Goal: Task Accomplishment & Management: Complete application form

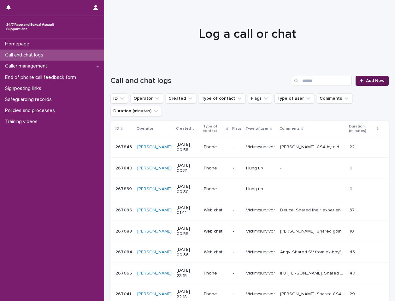
click at [356, 81] on link "Add New" at bounding box center [372, 81] width 33 height 10
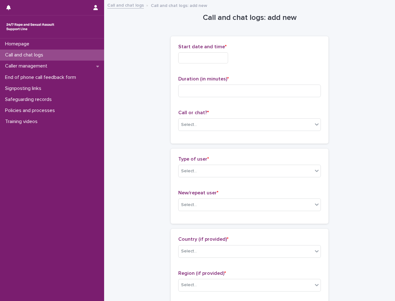
click at [225, 61] on input "text" at bounding box center [203, 57] width 50 height 11
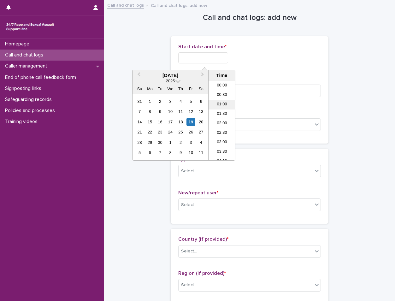
drag, startPoint x: 227, startPoint y: 109, endPoint x: 208, endPoint y: 90, distance: 26.1
click at [226, 107] on li "01:00" at bounding box center [222, 104] width 27 height 9
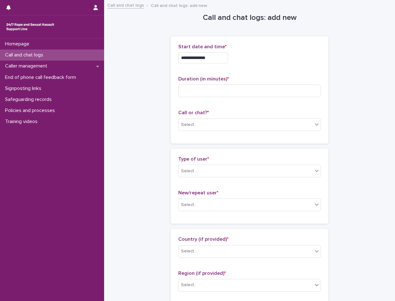
click at [218, 56] on input "**********" at bounding box center [203, 57] width 50 height 11
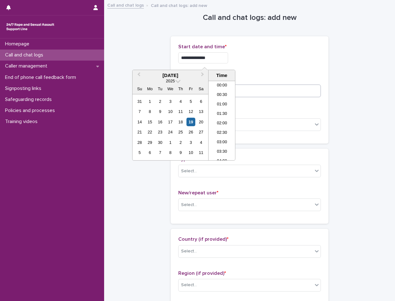
type input "**********"
click at [256, 91] on input at bounding box center [249, 91] width 143 height 13
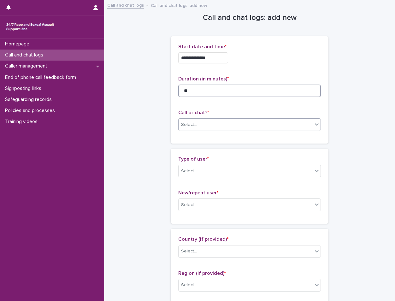
type input "**"
click at [192, 126] on div "Select..." at bounding box center [189, 125] width 16 height 7
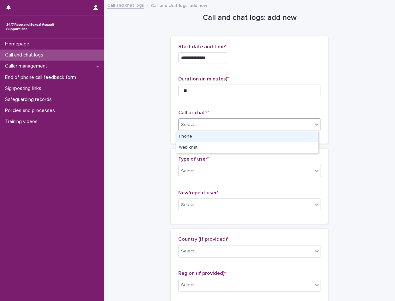
click at [202, 137] on div "Phone" at bounding box center [248, 136] width 142 height 11
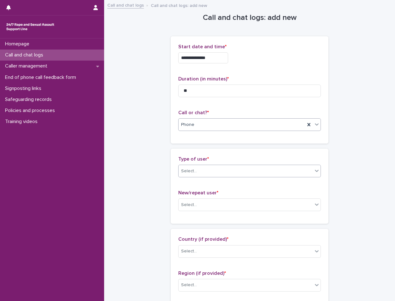
click at [214, 169] on div "Select..." at bounding box center [246, 171] width 134 height 10
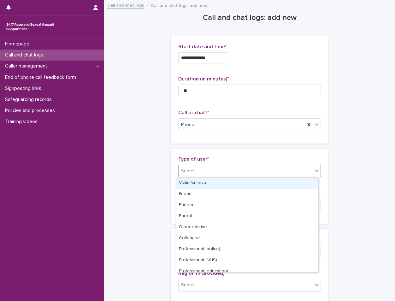
click at [215, 181] on div "Victim/survivor" at bounding box center [248, 183] width 142 height 11
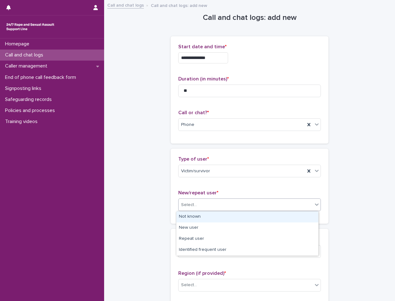
click at [225, 208] on div "Select..." at bounding box center [246, 205] width 134 height 10
click at [207, 221] on div "Not known" at bounding box center [248, 217] width 142 height 11
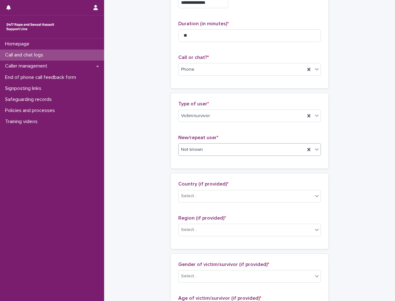
scroll to position [95, 0]
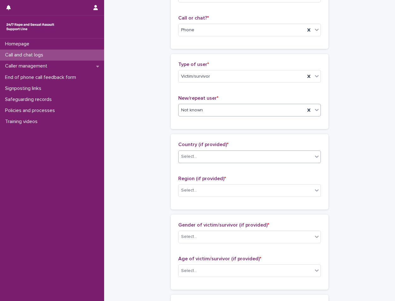
click at [225, 154] on div "Select..." at bounding box center [246, 157] width 134 height 10
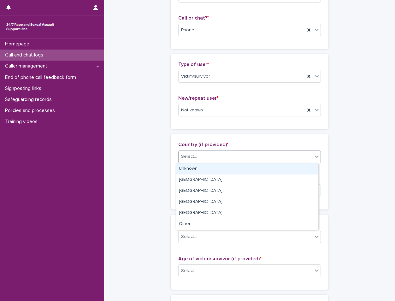
click at [211, 169] on div "Unknown" at bounding box center [248, 169] width 142 height 11
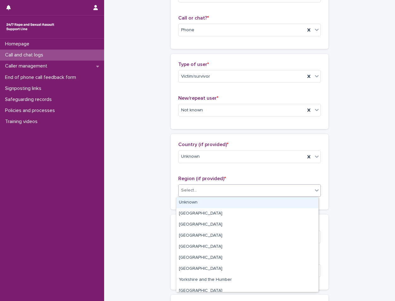
click at [212, 187] on div "Select..." at bounding box center [246, 190] width 134 height 10
click at [207, 201] on div "Unknown" at bounding box center [248, 202] width 142 height 11
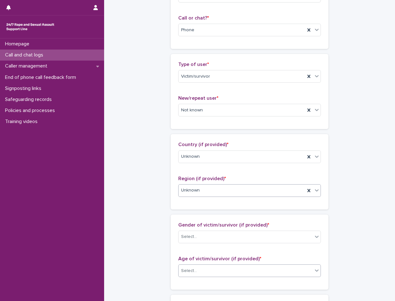
scroll to position [189, 0]
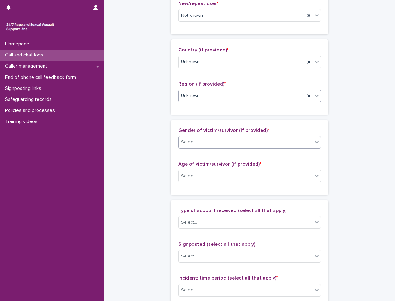
click at [229, 145] on div "Select..." at bounding box center [246, 142] width 134 height 10
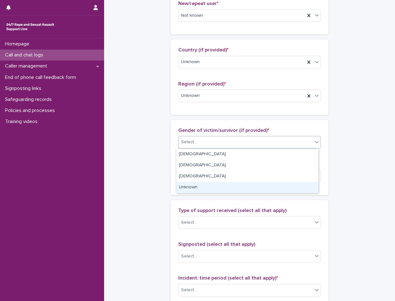
click at [204, 187] on div "Unknown" at bounding box center [248, 187] width 142 height 11
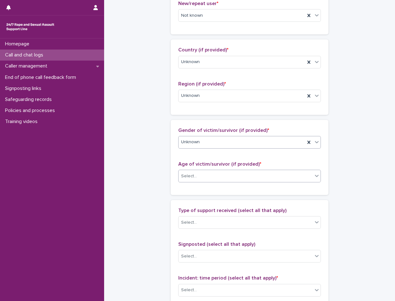
click at [213, 178] on div "Select..." at bounding box center [246, 176] width 134 height 10
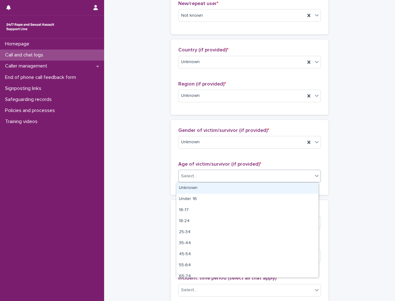
click at [211, 186] on div "Unknown" at bounding box center [248, 188] width 142 height 11
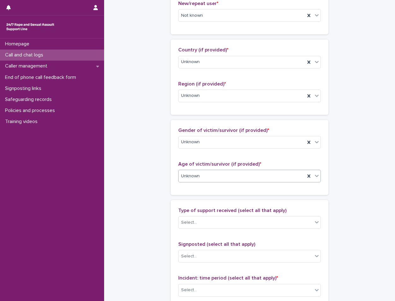
scroll to position [284, 0]
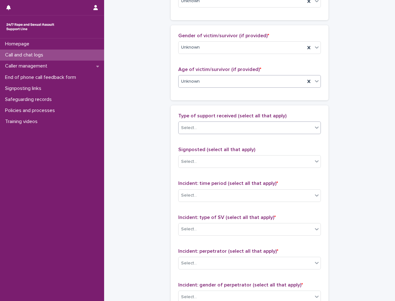
click at [225, 129] on div "Select..." at bounding box center [246, 128] width 134 height 10
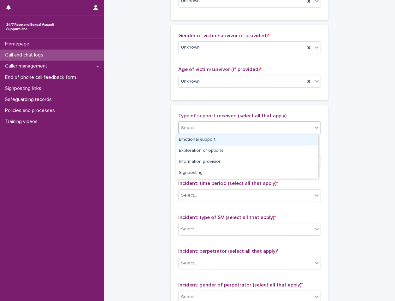
click at [215, 137] on div "Emotional support" at bounding box center [248, 140] width 142 height 11
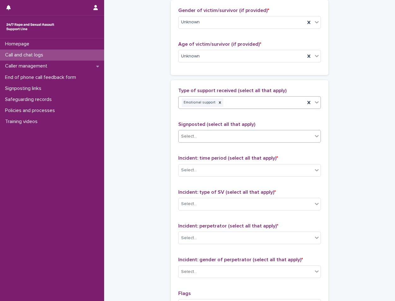
scroll to position [347, 0]
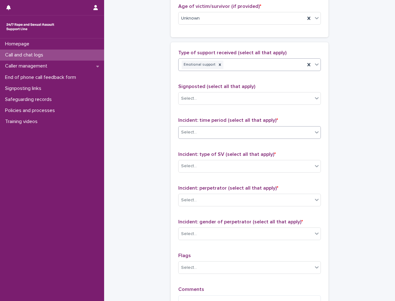
click at [221, 136] on div "Select..." at bounding box center [246, 132] width 134 height 10
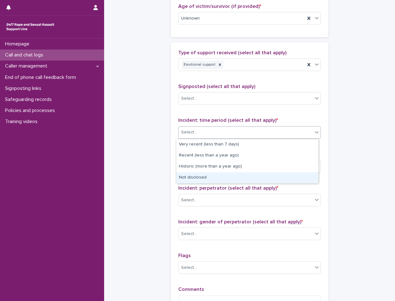
click at [210, 178] on div "Not disclosed" at bounding box center [248, 177] width 142 height 11
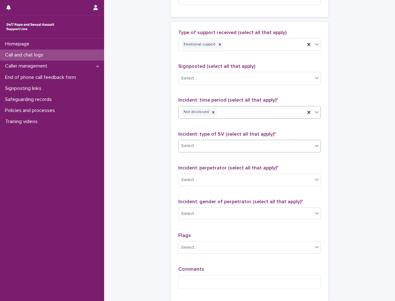
scroll to position [379, 0]
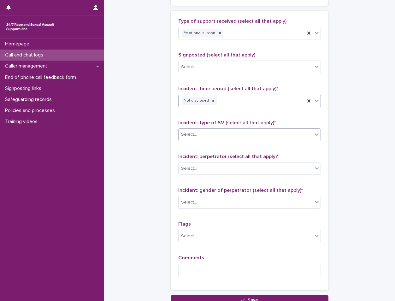
click at [219, 131] on div "Select..." at bounding box center [246, 134] width 134 height 10
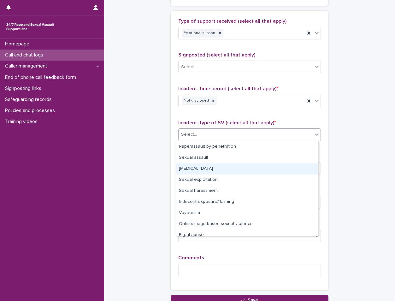
scroll to position [16, 0]
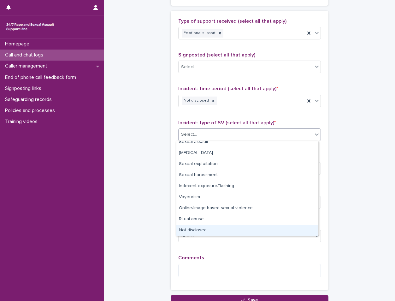
click at [211, 227] on div "Not disclosed" at bounding box center [248, 230] width 142 height 11
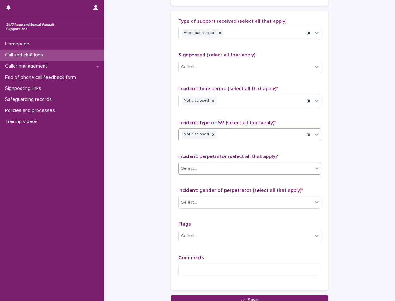
click at [221, 171] on div "Select..." at bounding box center [246, 169] width 134 height 10
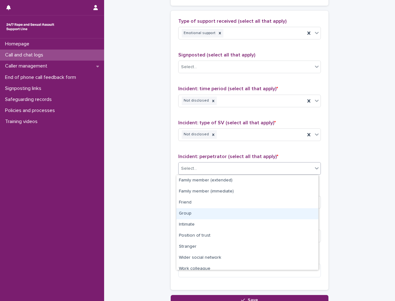
scroll to position [27, 0]
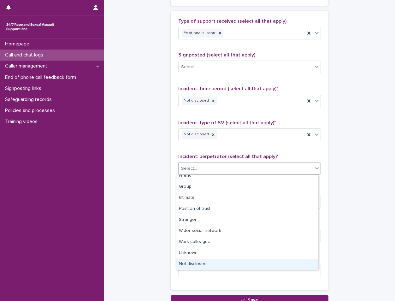
click at [210, 263] on div "Not disclosed" at bounding box center [248, 264] width 142 height 11
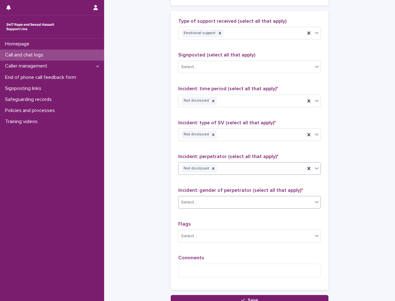
click at [210, 202] on div "Select..." at bounding box center [246, 202] width 134 height 10
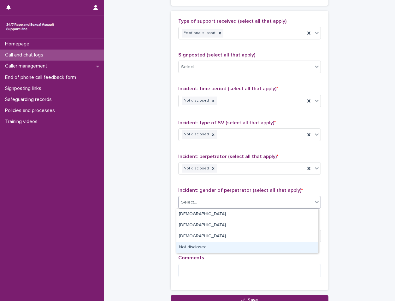
click at [205, 250] on div "Not disclosed" at bounding box center [248, 247] width 142 height 11
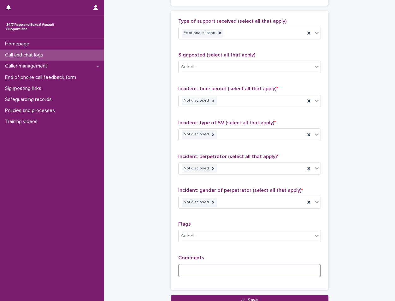
click at [207, 266] on textarea at bounding box center [249, 271] width 143 height 14
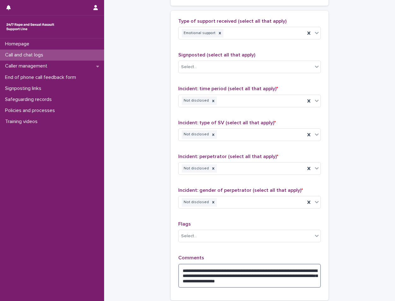
type textarea "**********"
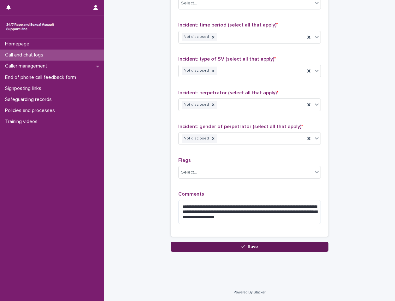
click at [255, 248] on span "Save" at bounding box center [253, 247] width 10 height 4
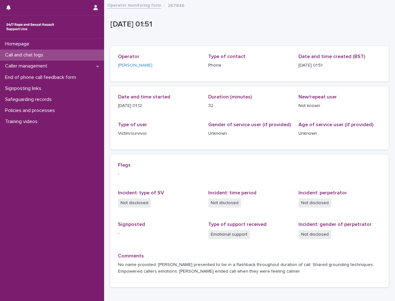
click at [79, 56] on div "Call and chat logs" at bounding box center [52, 55] width 104 height 11
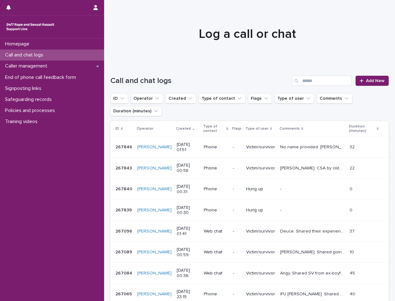
click at [145, 22] on div at bounding box center [247, 31] width 286 height 63
click at [182, 26] on div at bounding box center [247, 31] width 286 height 63
click at [179, 38] on h1 "Log a call or chat" at bounding box center [248, 34] width 274 height 15
click at [375, 80] on span "Add New" at bounding box center [377, 81] width 19 height 4
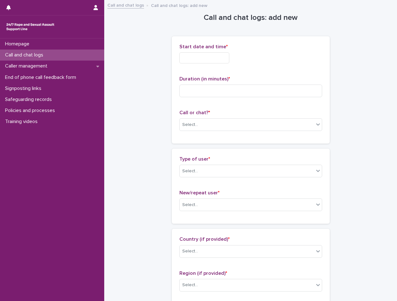
click at [225, 61] on input "text" at bounding box center [204, 57] width 50 height 11
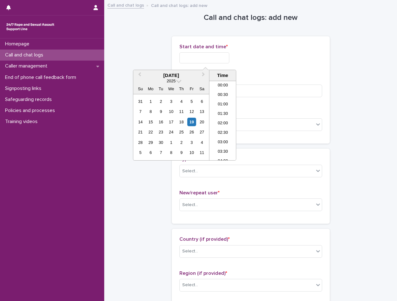
scroll to position [3, 0]
click at [225, 119] on li "02:00" at bounding box center [222, 120] width 27 height 9
click at [226, 61] on input "**********" at bounding box center [204, 57] width 50 height 11
type input "**********"
click at [275, 65] on div "**********" at bounding box center [250, 56] width 143 height 25
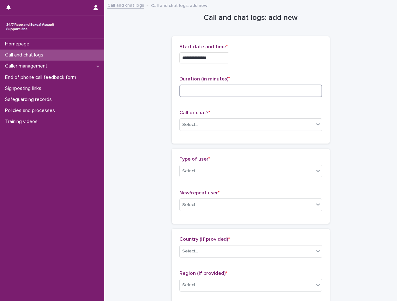
click at [243, 92] on input at bounding box center [250, 91] width 143 height 13
type input "**"
click at [197, 123] on div "Select..." at bounding box center [247, 125] width 134 height 10
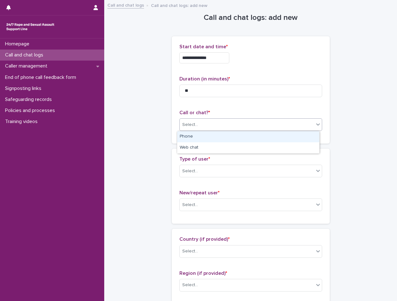
click at [201, 137] on div "Phone" at bounding box center [248, 136] width 142 height 11
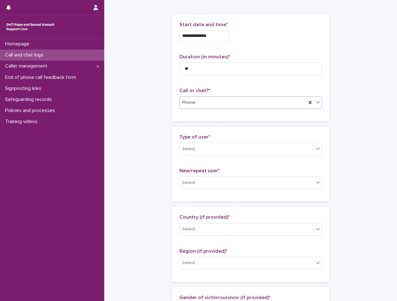
scroll to position [63, 0]
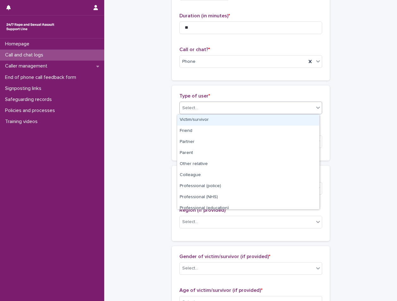
click at [207, 107] on div "Select..." at bounding box center [247, 108] width 134 height 10
click at [204, 118] on div "Victim/survivor" at bounding box center [248, 120] width 142 height 11
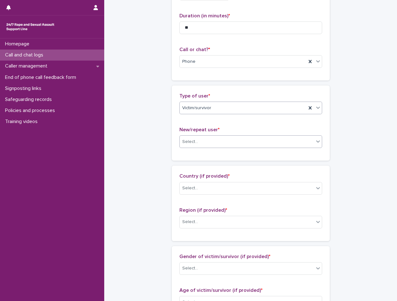
click at [211, 143] on div "Select..." at bounding box center [247, 142] width 134 height 10
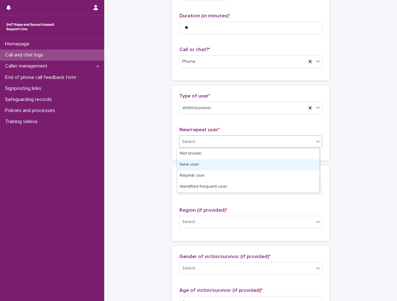
click at [210, 166] on div "New user" at bounding box center [248, 164] width 142 height 11
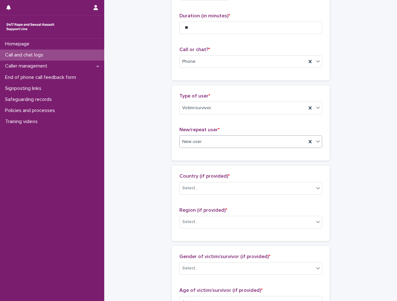
scroll to position [126, 0]
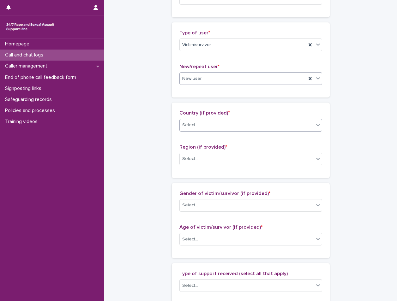
click at [219, 125] on div "Select..." at bounding box center [247, 125] width 134 height 10
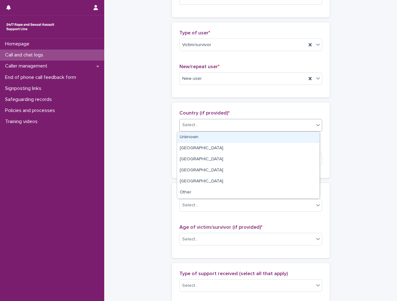
click at [216, 136] on div "Unknown" at bounding box center [248, 137] width 142 height 11
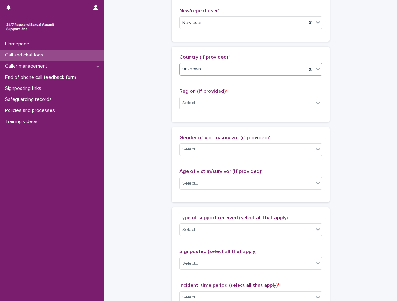
scroll to position [189, 0]
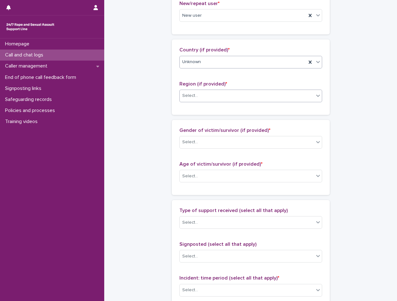
click at [213, 94] on div "Select..." at bounding box center [247, 96] width 134 height 10
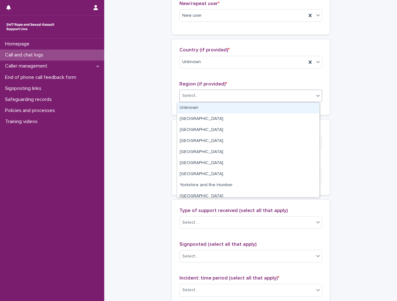
click at [215, 108] on div "Unknown" at bounding box center [248, 108] width 142 height 11
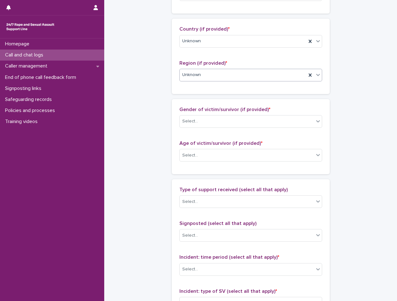
scroll to position [221, 0]
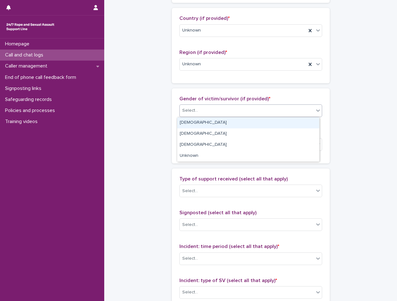
click at [213, 109] on div "Select..." at bounding box center [247, 110] width 134 height 10
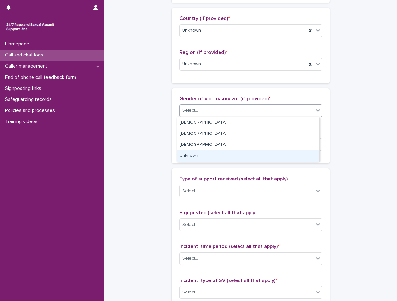
click at [201, 154] on div "Unknown" at bounding box center [248, 156] width 142 height 11
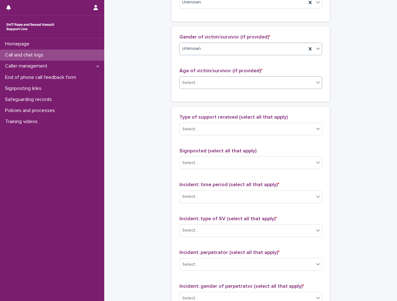
scroll to position [284, 0]
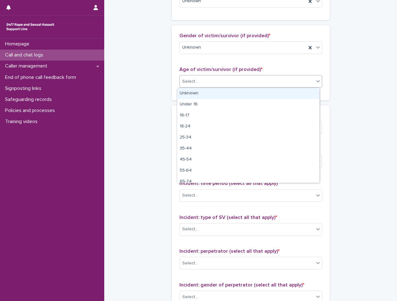
click at [208, 85] on div "Select..." at bounding box center [247, 81] width 134 height 10
click at [204, 96] on div "Unknown" at bounding box center [248, 93] width 142 height 11
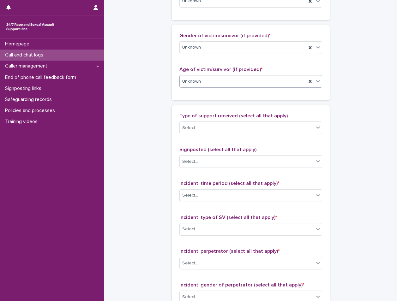
scroll to position [316, 0]
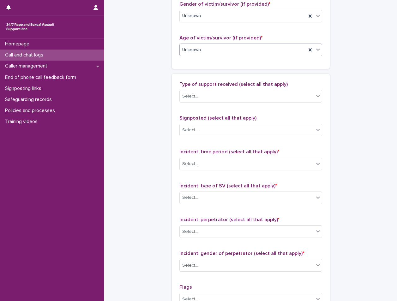
click at [204, 96] on div "Select..." at bounding box center [247, 96] width 134 height 10
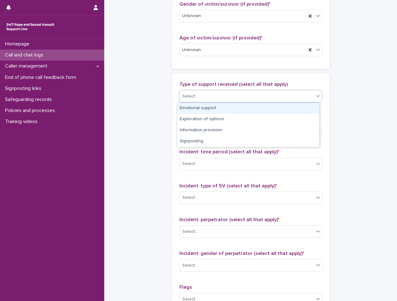
click at [207, 104] on div "Emotional support" at bounding box center [248, 108] width 142 height 11
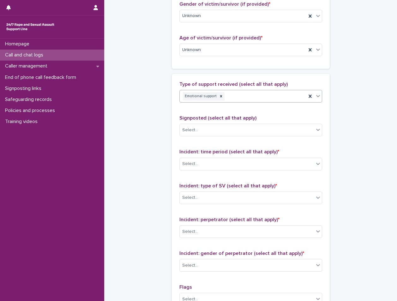
click at [238, 98] on div "Emotional support" at bounding box center [243, 96] width 127 height 11
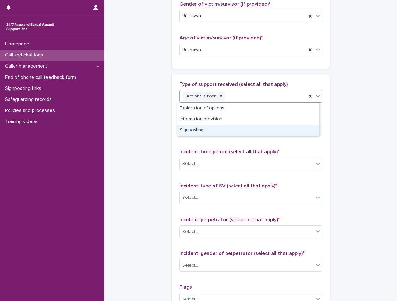
click at [217, 131] on div "Signposting" at bounding box center [248, 130] width 142 height 11
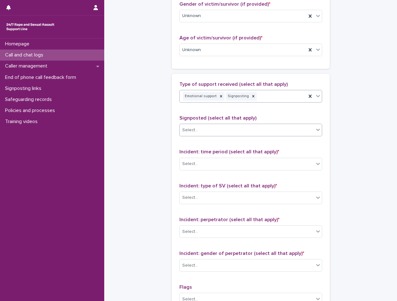
scroll to position [379, 0]
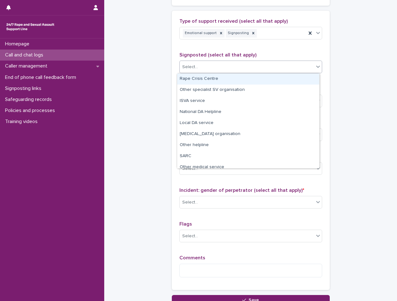
click at [218, 73] on body "**********" at bounding box center [198, 150] width 397 height 301
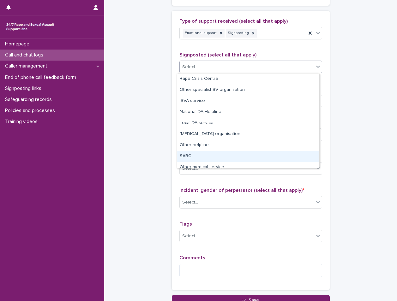
click at [215, 152] on div "SARC" at bounding box center [248, 156] width 142 height 11
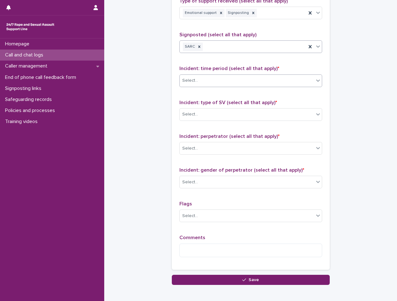
scroll to position [411, 0]
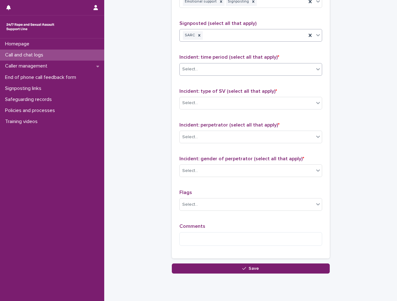
click at [222, 65] on div "Select..." at bounding box center [247, 69] width 134 height 10
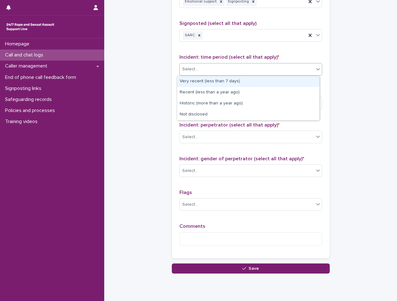
click at [219, 85] on div "Very recent (less than 7 days)" at bounding box center [248, 81] width 142 height 11
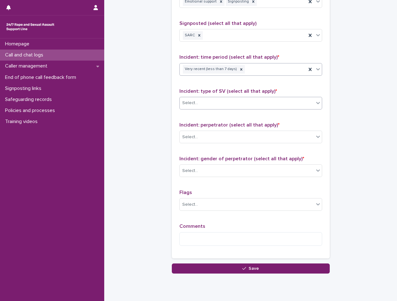
click at [218, 103] on div "Select..." at bounding box center [247, 103] width 134 height 10
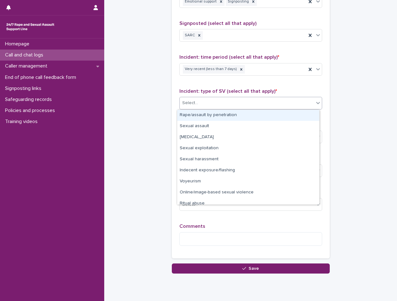
click at [218, 117] on div "Rape/assault by penetration" at bounding box center [248, 115] width 142 height 11
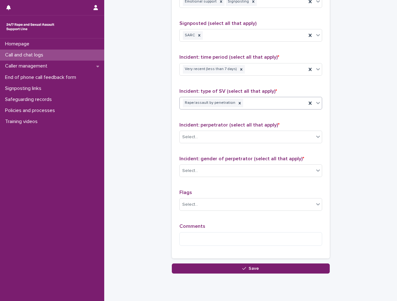
scroll to position [432, 0]
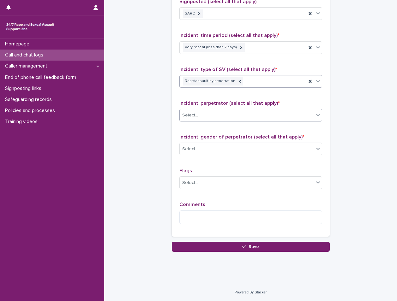
click at [214, 119] on div "Select..." at bounding box center [247, 115] width 134 height 10
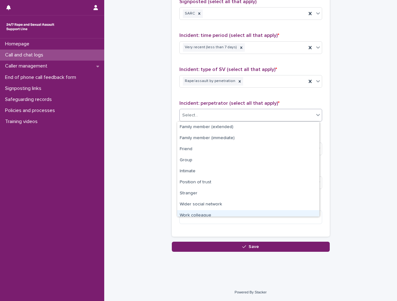
click at [212, 215] on div "Work colleague" at bounding box center [248, 215] width 142 height 11
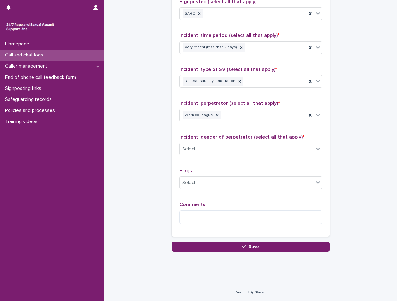
click at [215, 158] on div "Incident: gender of perpetrator (select all that apply) * Select..." at bounding box center [250, 147] width 143 height 26
click at [213, 152] on div "Select..." at bounding box center [247, 149] width 134 height 10
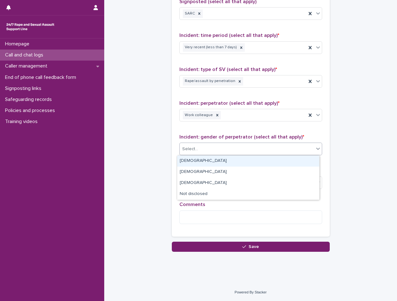
click at [202, 163] on div "[DEMOGRAPHIC_DATA]" at bounding box center [248, 161] width 142 height 11
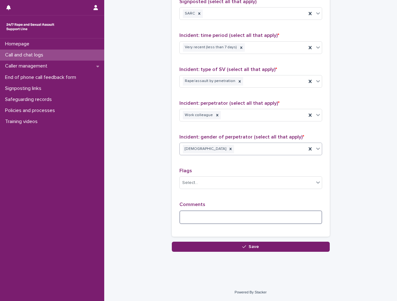
click at [207, 216] on textarea at bounding box center [250, 218] width 143 height 14
type textarea "*"
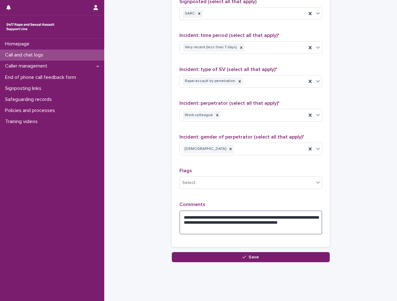
type textarea "**********"
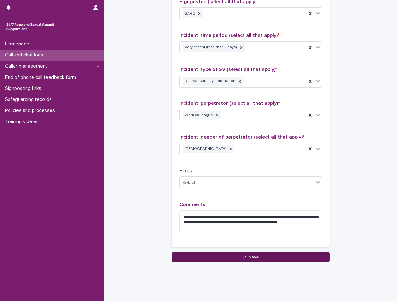
click at [245, 255] on button "Save" at bounding box center [251, 257] width 158 height 10
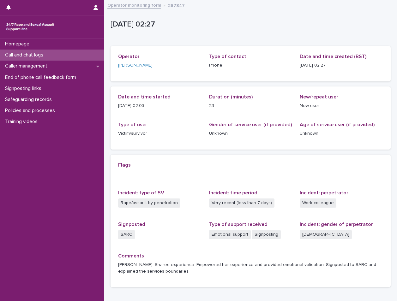
click at [66, 52] on div "Call and chat logs" at bounding box center [52, 55] width 104 height 11
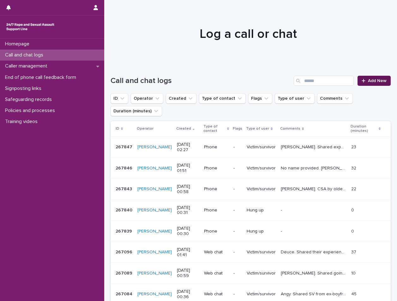
click at [368, 80] on span "Add New" at bounding box center [377, 81] width 19 height 4
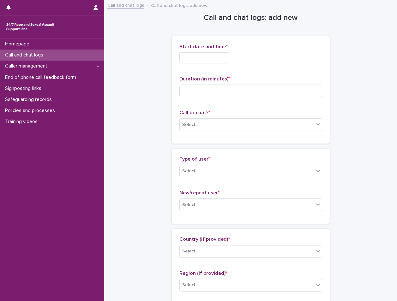
click at [211, 57] on input "text" at bounding box center [204, 57] width 50 height 11
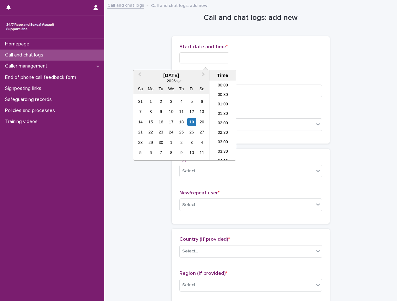
scroll to position [13, 0]
click at [230, 124] on li "02:30" at bounding box center [222, 120] width 27 height 9
click at [223, 61] on input "**********" at bounding box center [204, 57] width 50 height 11
type input "**********"
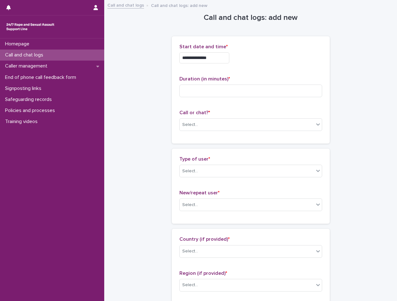
click at [259, 72] on div "**********" at bounding box center [250, 90] width 143 height 92
click at [222, 90] on input at bounding box center [250, 91] width 143 height 13
type input "*"
click at [211, 122] on div "Select..." at bounding box center [247, 125] width 134 height 10
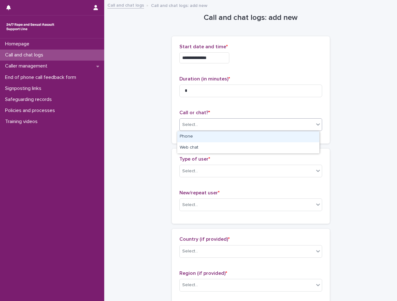
click at [201, 134] on div "Phone" at bounding box center [248, 136] width 142 height 11
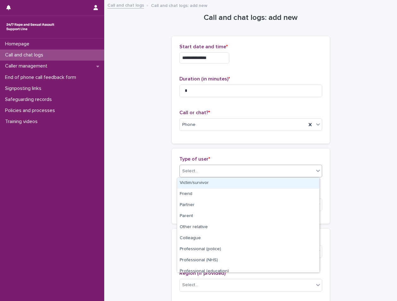
click at [200, 170] on div "Select..." at bounding box center [247, 171] width 134 height 10
click at [215, 182] on div "Victim/survivor" at bounding box center [248, 183] width 142 height 11
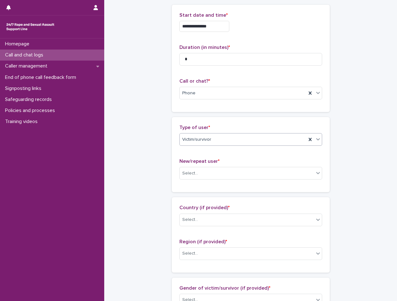
scroll to position [63, 0]
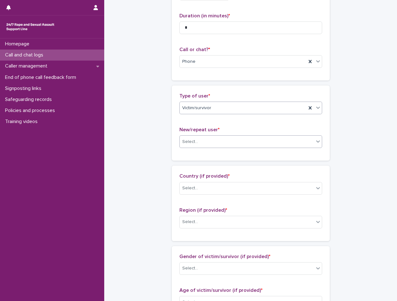
click at [208, 140] on div "Select..." at bounding box center [247, 142] width 134 height 10
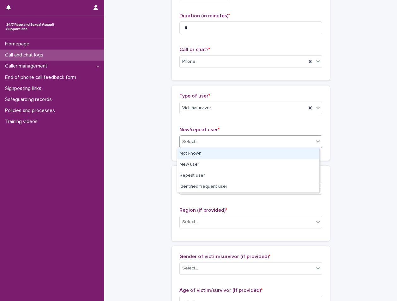
click at [213, 156] on div "Not known" at bounding box center [248, 153] width 142 height 11
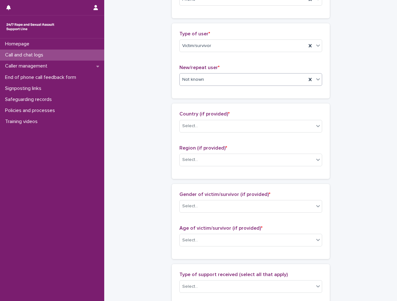
scroll to position [126, 0]
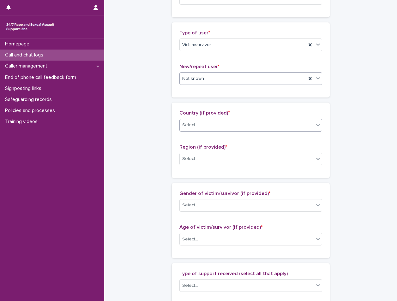
click at [205, 123] on div "Select..." at bounding box center [247, 125] width 134 height 10
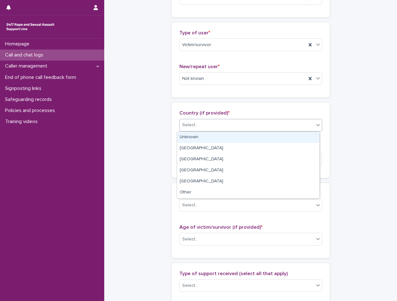
click at [208, 139] on div "Unknown" at bounding box center [248, 137] width 142 height 11
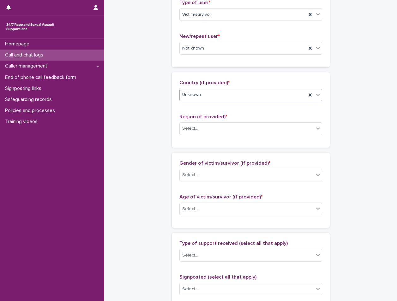
scroll to position [189, 0]
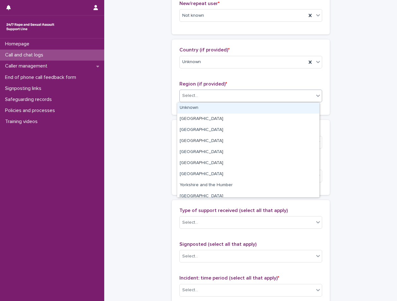
click at [207, 97] on div "Select..." at bounding box center [247, 96] width 134 height 10
click at [204, 109] on div "Unknown" at bounding box center [248, 108] width 142 height 11
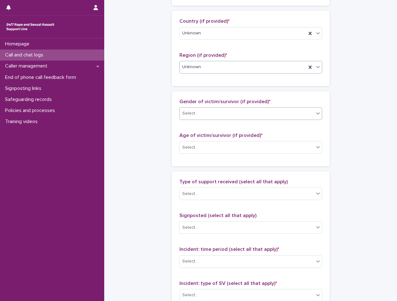
scroll to position [221, 0]
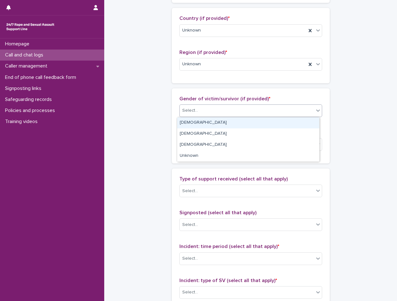
click at [203, 106] on div "Select..." at bounding box center [247, 110] width 134 height 10
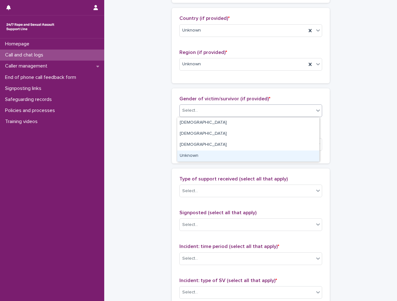
click at [202, 156] on div "Unknown" at bounding box center [248, 156] width 142 height 11
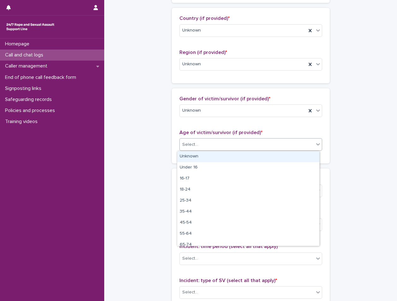
click at [211, 143] on div "Select..." at bounding box center [247, 145] width 134 height 10
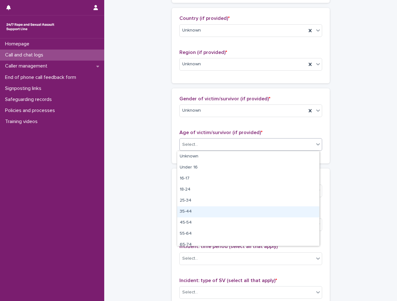
click at [198, 210] on div "35-44" at bounding box center [248, 212] width 142 height 11
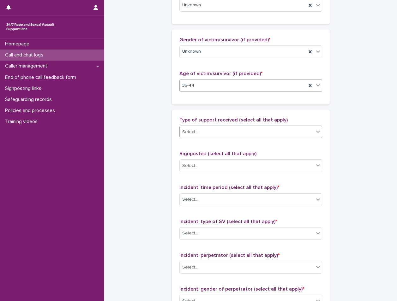
scroll to position [284, 0]
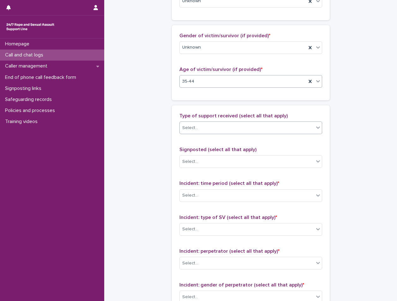
click at [212, 126] on div "Select..." at bounding box center [247, 128] width 134 height 10
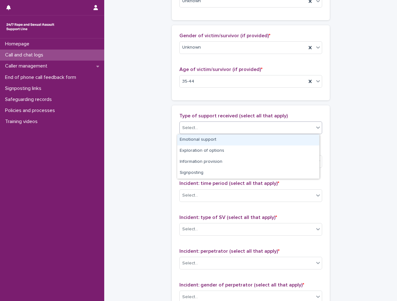
click at [215, 142] on div "Emotional support" at bounding box center [248, 140] width 142 height 11
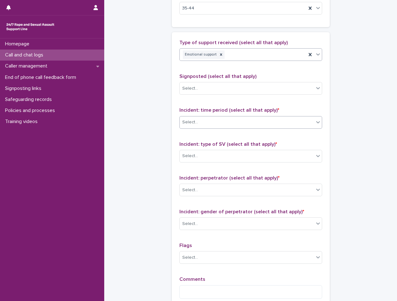
scroll to position [379, 0]
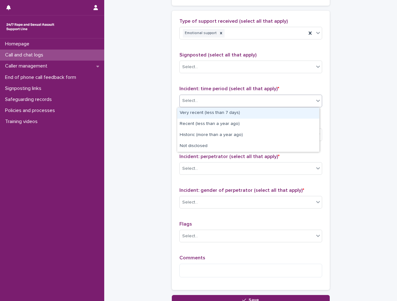
click at [206, 103] on div "Select..." at bounding box center [247, 101] width 134 height 10
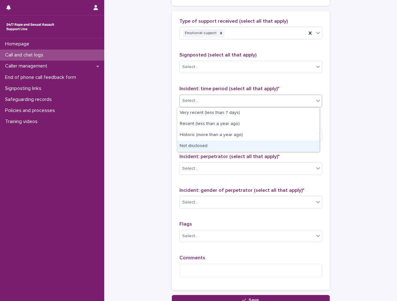
click at [202, 146] on div "Not disclosed" at bounding box center [248, 146] width 142 height 11
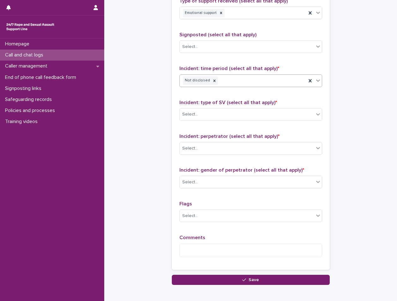
scroll to position [411, 0]
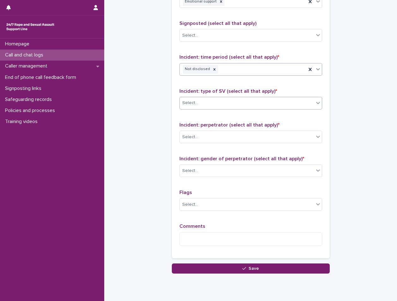
click at [203, 99] on div "Select..." at bounding box center [247, 103] width 134 height 10
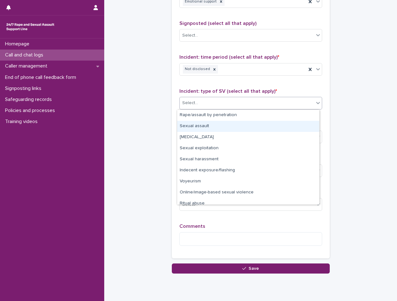
click at [205, 132] on div "Sexual assault" at bounding box center [248, 126] width 142 height 11
click at [205, 132] on div "Select..." at bounding box center [247, 137] width 134 height 10
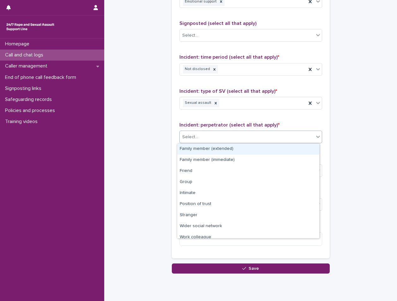
click at [203, 151] on div "Family member (extended)" at bounding box center [248, 149] width 142 height 11
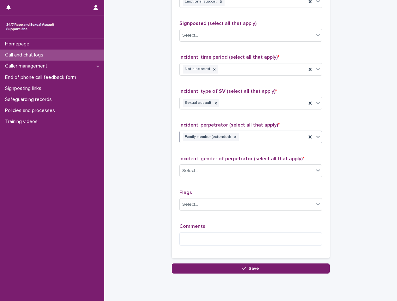
scroll to position [432, 0]
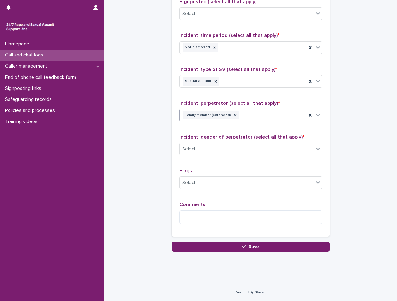
click at [203, 151] on div "Select..." at bounding box center [247, 149] width 134 height 10
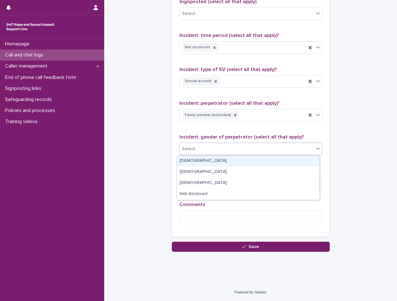
click at [197, 162] on div "[DEMOGRAPHIC_DATA]" at bounding box center [248, 161] width 142 height 11
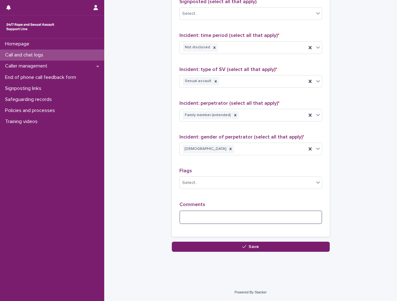
click at [196, 221] on textarea at bounding box center [250, 218] width 143 height 14
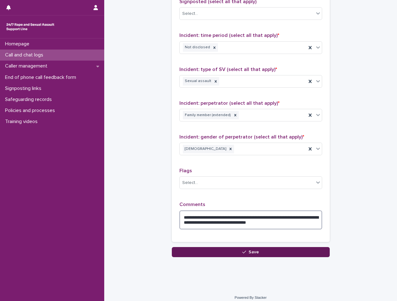
type textarea "**********"
click at [251, 251] on span "Save" at bounding box center [254, 252] width 10 height 4
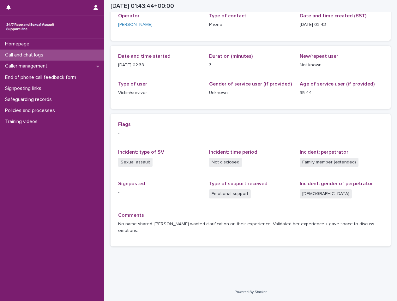
scroll to position [34, 0]
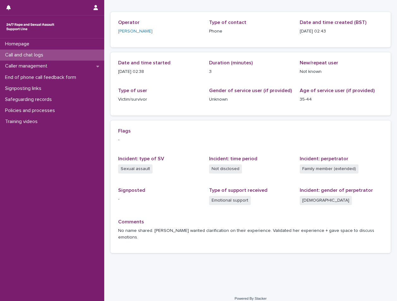
click at [61, 57] on div "Call and chat logs" at bounding box center [52, 55] width 104 height 11
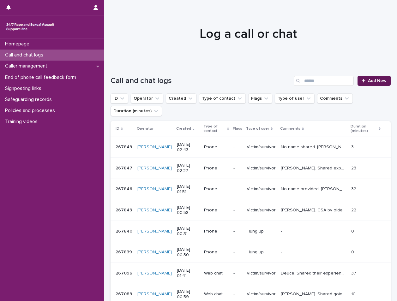
click at [369, 82] on span "Add New" at bounding box center [377, 81] width 19 height 4
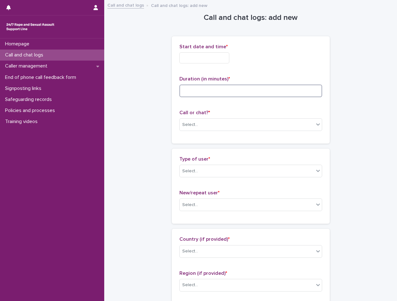
click at [239, 90] on input at bounding box center [250, 91] width 143 height 13
type input "**"
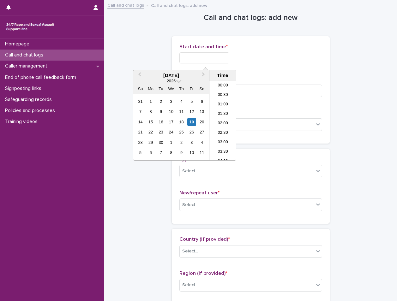
click at [218, 53] on input "text" at bounding box center [204, 57] width 50 height 11
click at [226, 112] on li "02:30" at bounding box center [222, 110] width 27 height 9
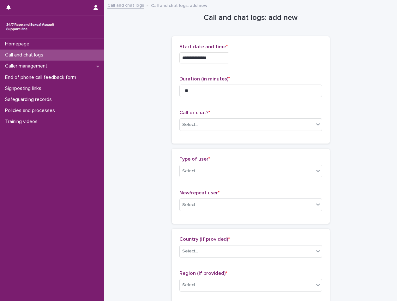
click at [219, 58] on input "**********" at bounding box center [204, 57] width 50 height 11
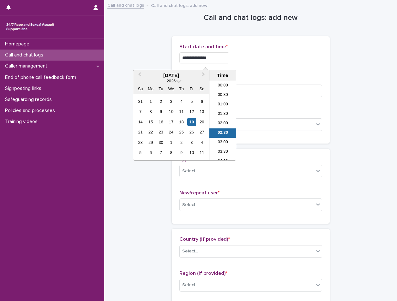
scroll to position [13, 0]
type input "**********"
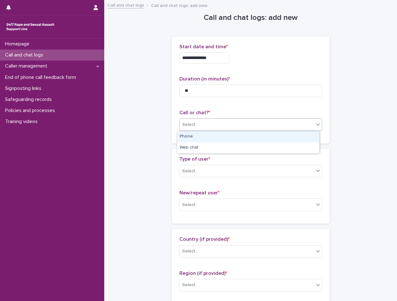
click at [211, 127] on div "Select..." at bounding box center [247, 125] width 134 height 10
click at [209, 136] on div "Phone" at bounding box center [248, 136] width 142 height 11
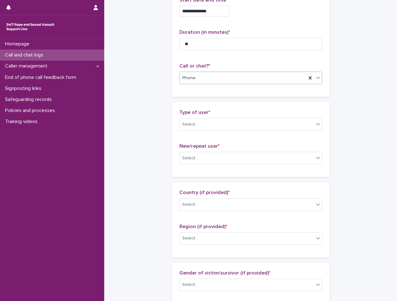
scroll to position [63, 0]
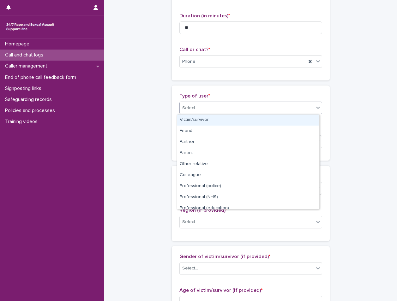
click at [211, 112] on div "Select..." at bounding box center [247, 108] width 134 height 10
click at [213, 121] on div "Victim/survivor" at bounding box center [248, 120] width 142 height 11
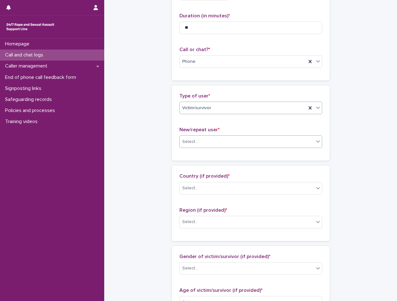
click at [213, 141] on div "Select..." at bounding box center [247, 142] width 134 height 10
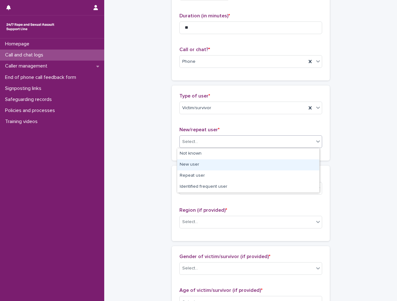
click at [210, 161] on div "New user" at bounding box center [248, 164] width 142 height 11
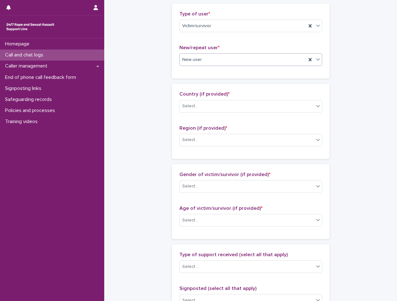
scroll to position [158, 0]
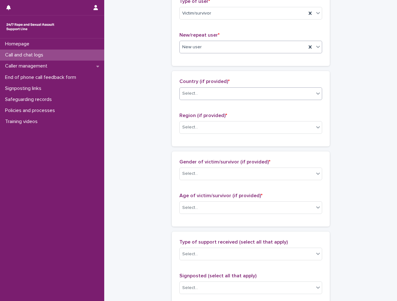
click at [209, 95] on div "Select..." at bounding box center [247, 93] width 134 height 10
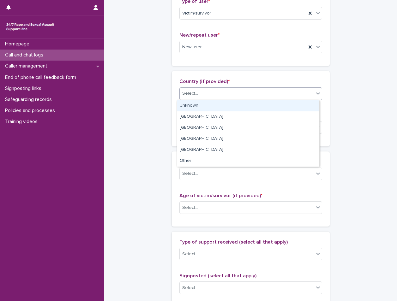
click at [198, 104] on div "Unknown" at bounding box center [248, 105] width 142 height 11
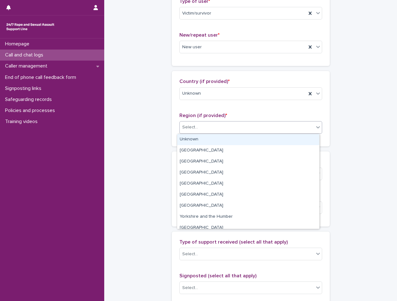
click at [208, 128] on div "Select..." at bounding box center [247, 127] width 134 height 10
click at [208, 138] on div "Unknown" at bounding box center [248, 139] width 142 height 11
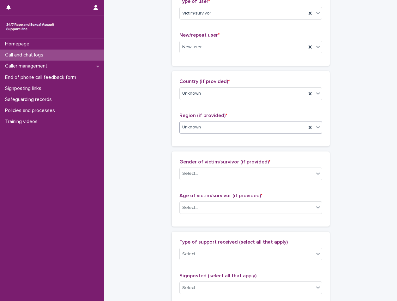
scroll to position [253, 0]
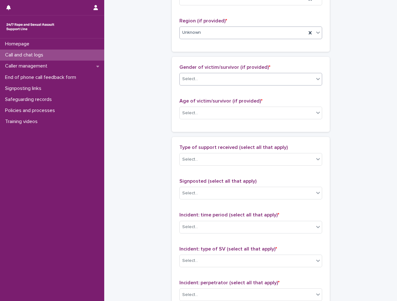
click at [212, 81] on div "Select..." at bounding box center [247, 79] width 134 height 10
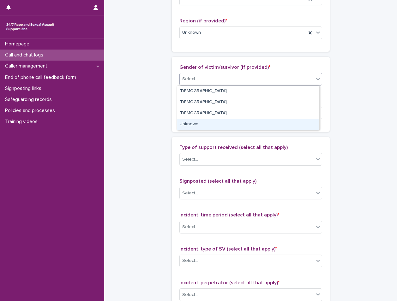
click at [199, 124] on div "Unknown" at bounding box center [248, 124] width 142 height 11
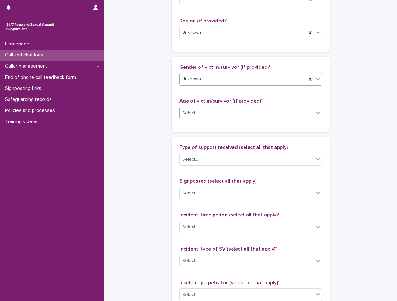
click at [204, 111] on div "Select..." at bounding box center [247, 113] width 134 height 10
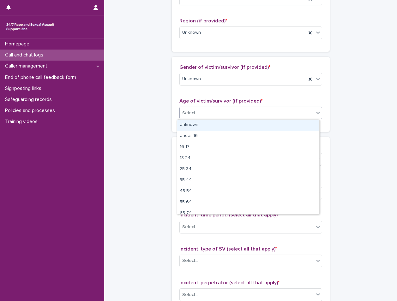
click at [200, 123] on div "Unknown" at bounding box center [248, 125] width 142 height 11
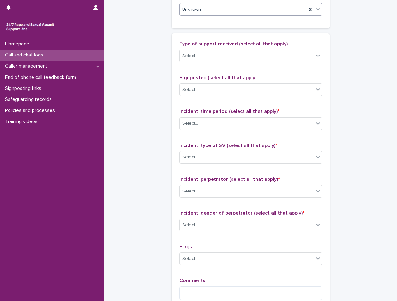
scroll to position [379, 0]
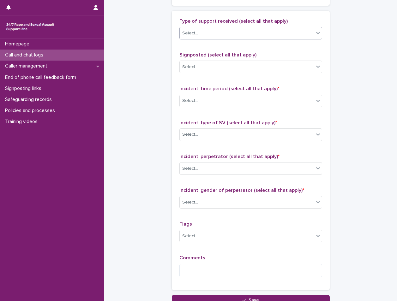
click at [201, 31] on div "Select..." at bounding box center [247, 33] width 134 height 10
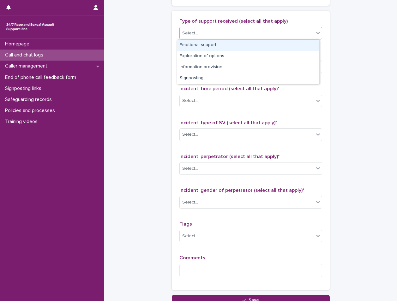
click at [195, 48] on div "Emotional support" at bounding box center [248, 45] width 142 height 11
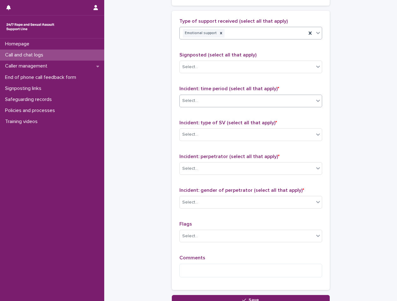
click at [205, 100] on div "Select..." at bounding box center [247, 101] width 134 height 10
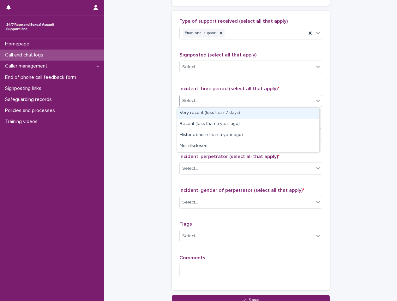
click at [204, 112] on div "Very recent (less than 7 days)" at bounding box center [248, 113] width 142 height 11
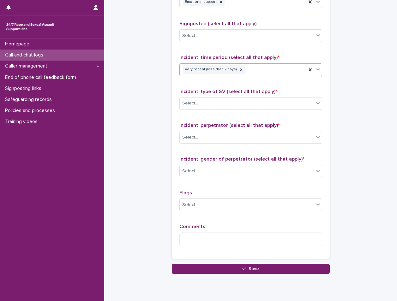
scroll to position [411, 0]
click at [205, 101] on div "Select..." at bounding box center [247, 103] width 134 height 10
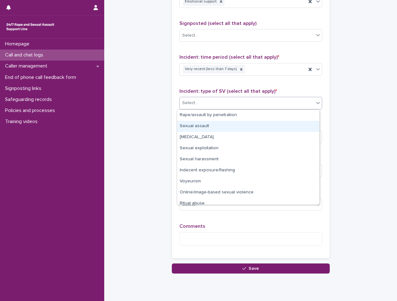
click at [208, 129] on div "Sexual assault" at bounding box center [248, 126] width 142 height 11
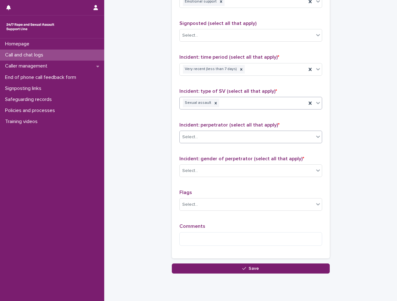
click at [207, 138] on div "Select..." at bounding box center [247, 137] width 134 height 10
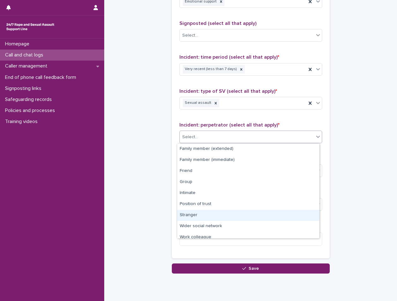
click at [211, 215] on div "Stranger" at bounding box center [248, 215] width 142 height 11
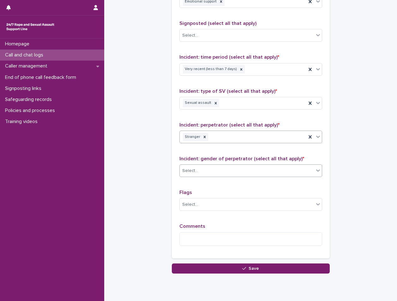
click at [215, 173] on div "Select..." at bounding box center [247, 171] width 134 height 10
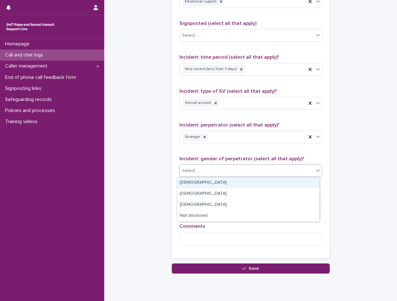
click at [216, 183] on div "[DEMOGRAPHIC_DATA]" at bounding box center [248, 182] width 142 height 11
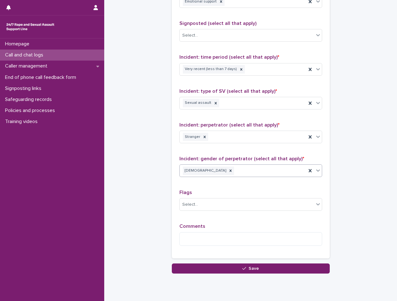
click at [198, 247] on div "Comments" at bounding box center [250, 237] width 143 height 27
click at [198, 236] on textarea at bounding box center [250, 239] width 143 height 14
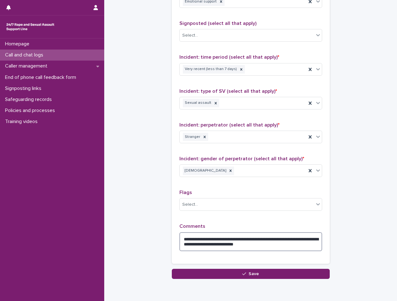
type textarea "**********"
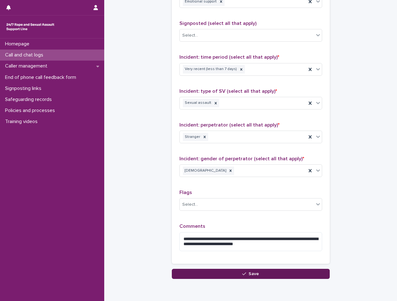
click at [238, 269] on button "Save" at bounding box center [251, 274] width 158 height 10
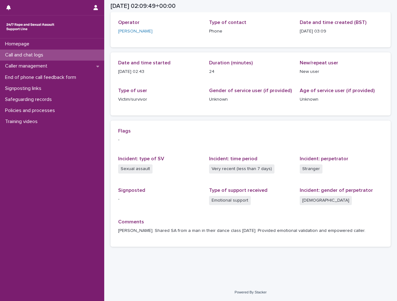
scroll to position [34, 0]
click at [66, 57] on div "Call and chat logs" at bounding box center [52, 55] width 104 height 11
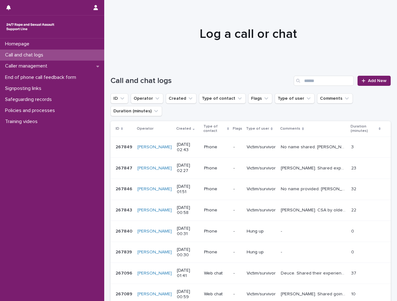
click at [196, 47] on div at bounding box center [248, 31] width 288 height 63
